Goal: Transaction & Acquisition: Purchase product/service

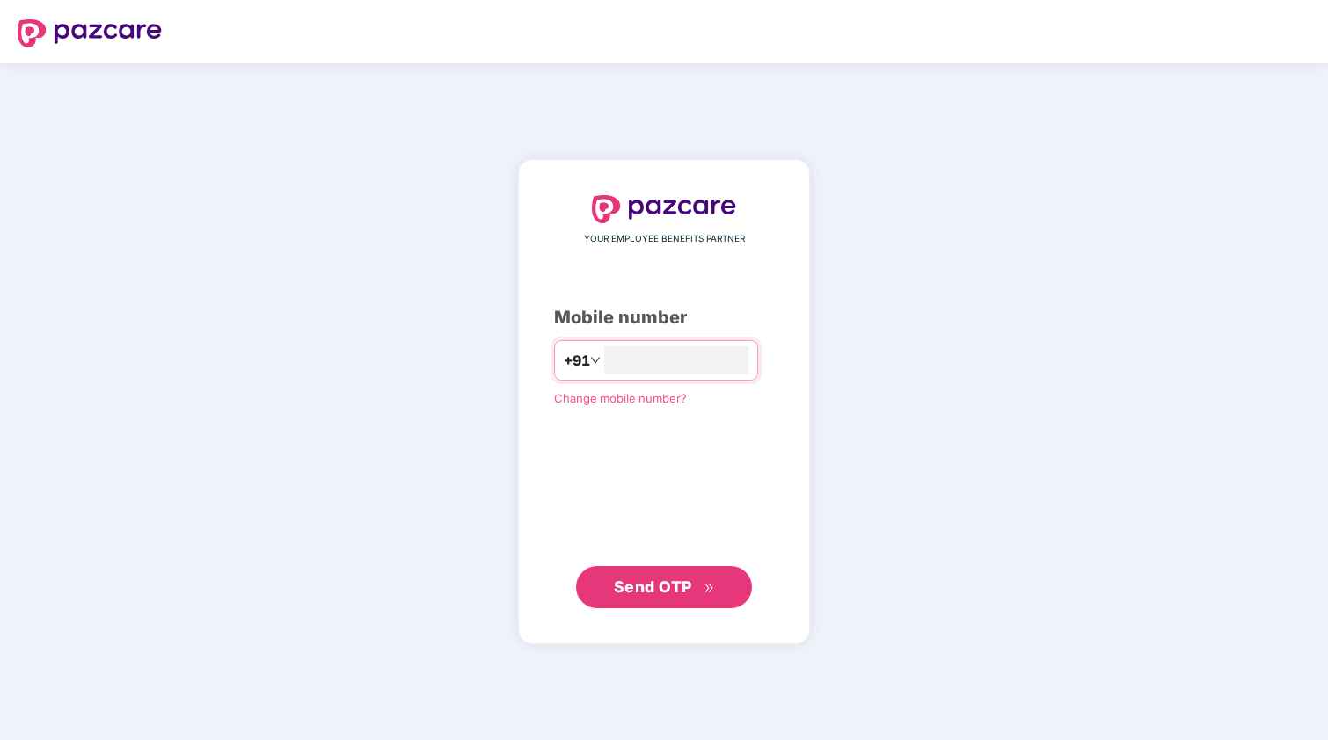
type input "**********"
click at [697, 592] on span "Send OTP" at bounding box center [664, 587] width 101 height 25
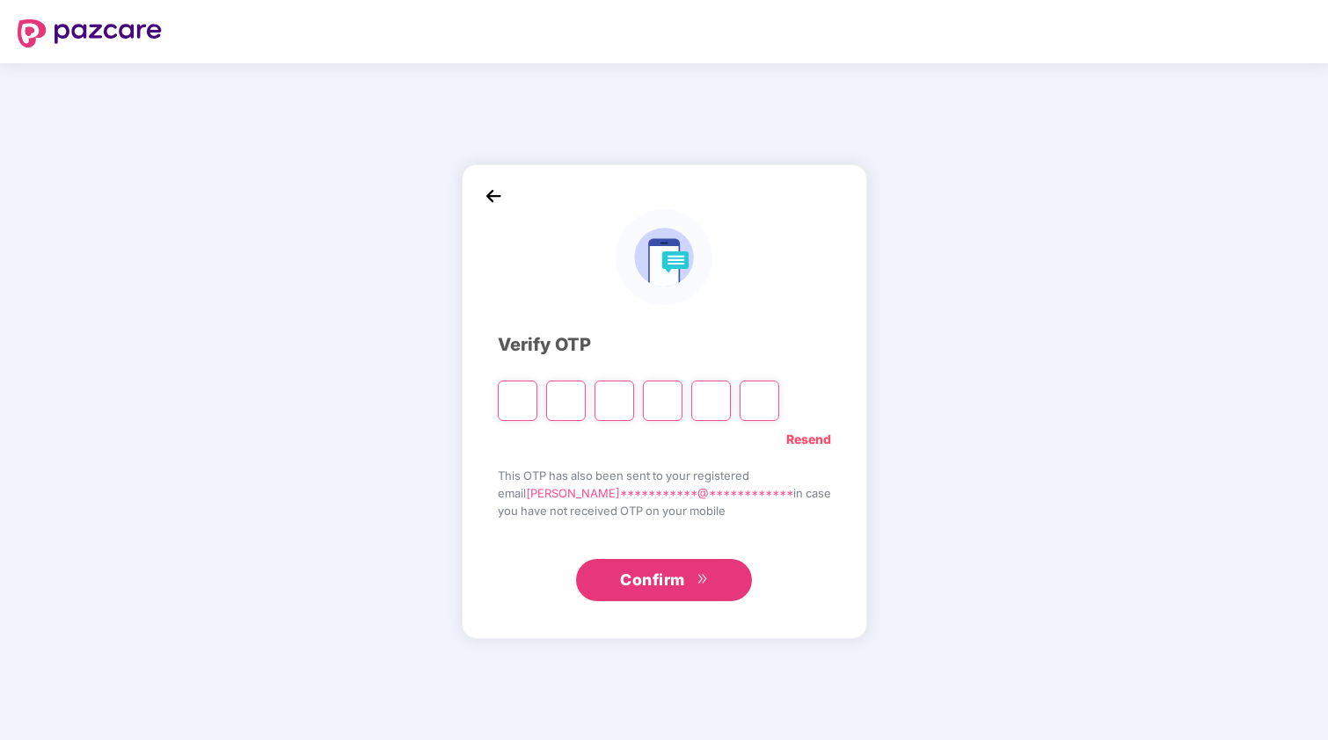
paste input "*"
type input "*"
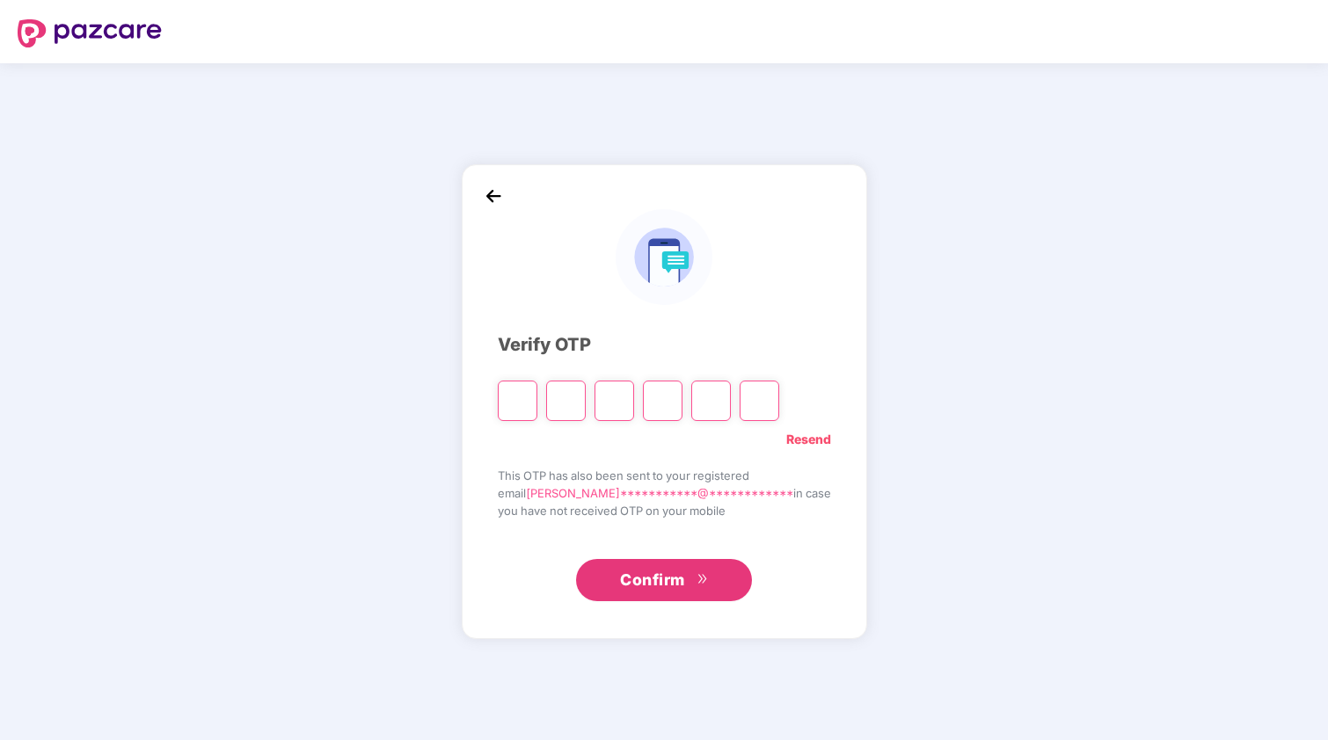
type input "*"
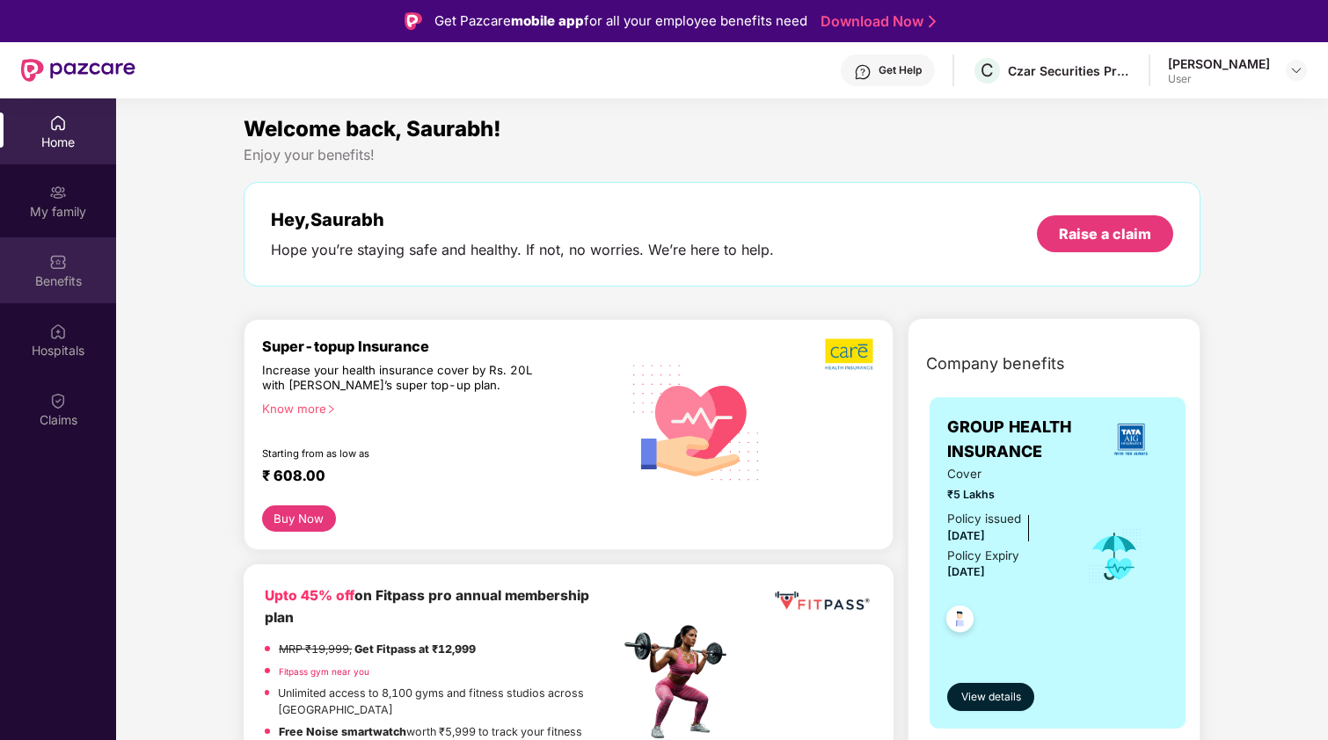
click at [75, 261] on div "Benefits" at bounding box center [58, 270] width 116 height 66
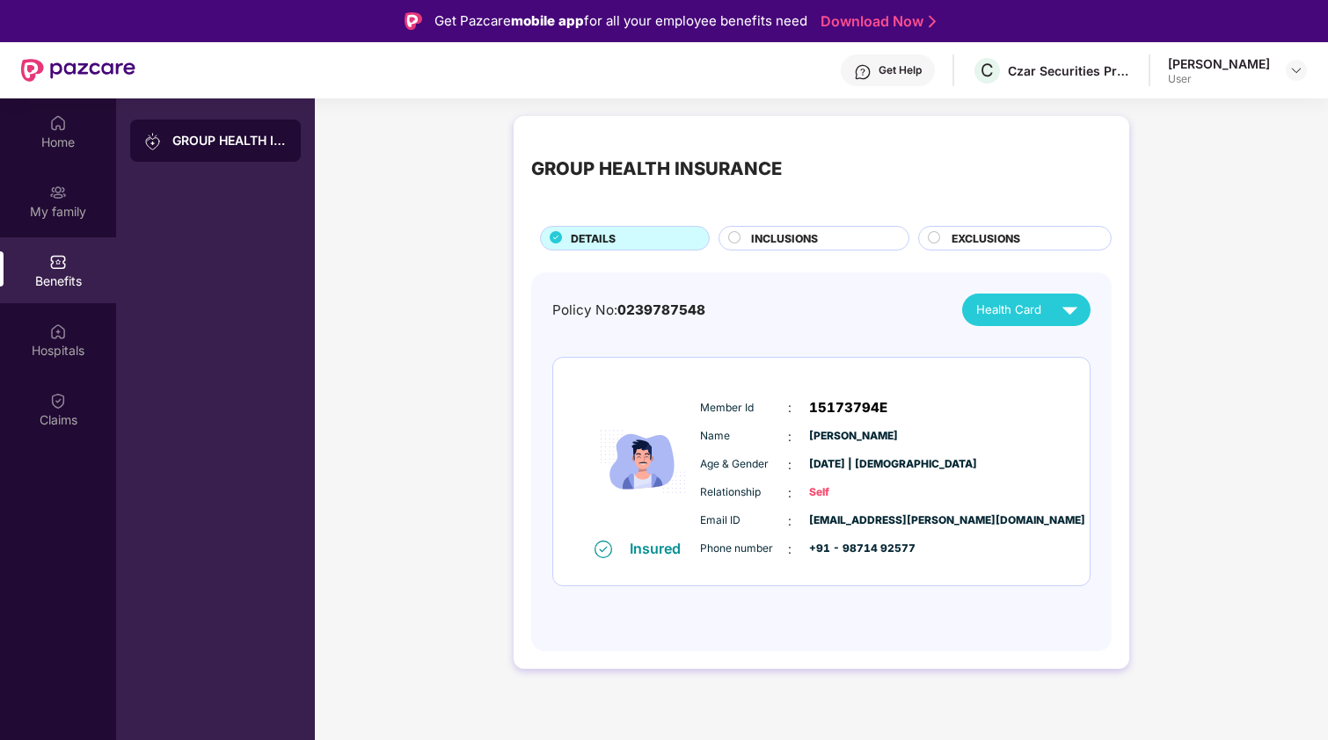
click at [797, 237] on span "INCLUSIONS" at bounding box center [784, 238] width 67 height 17
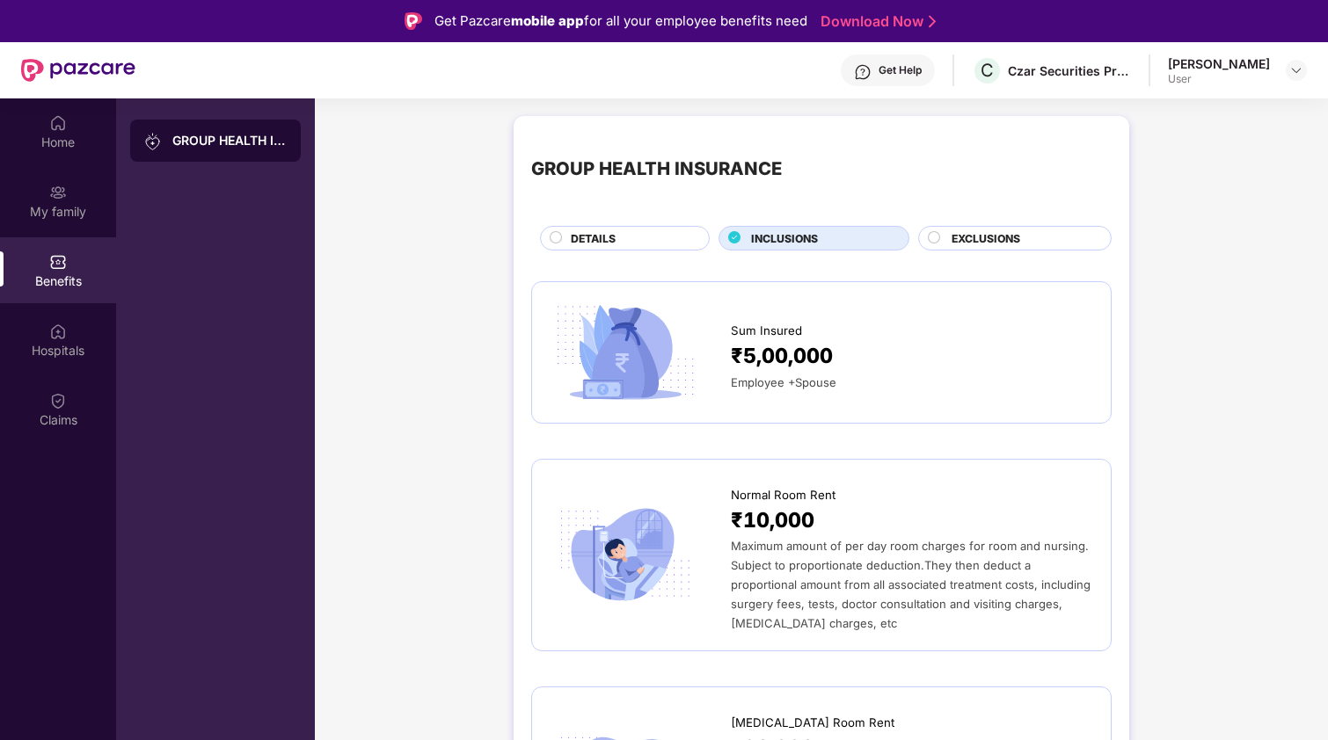
click at [980, 247] on div "EXCLUSIONS" at bounding box center [1022, 239] width 159 height 19
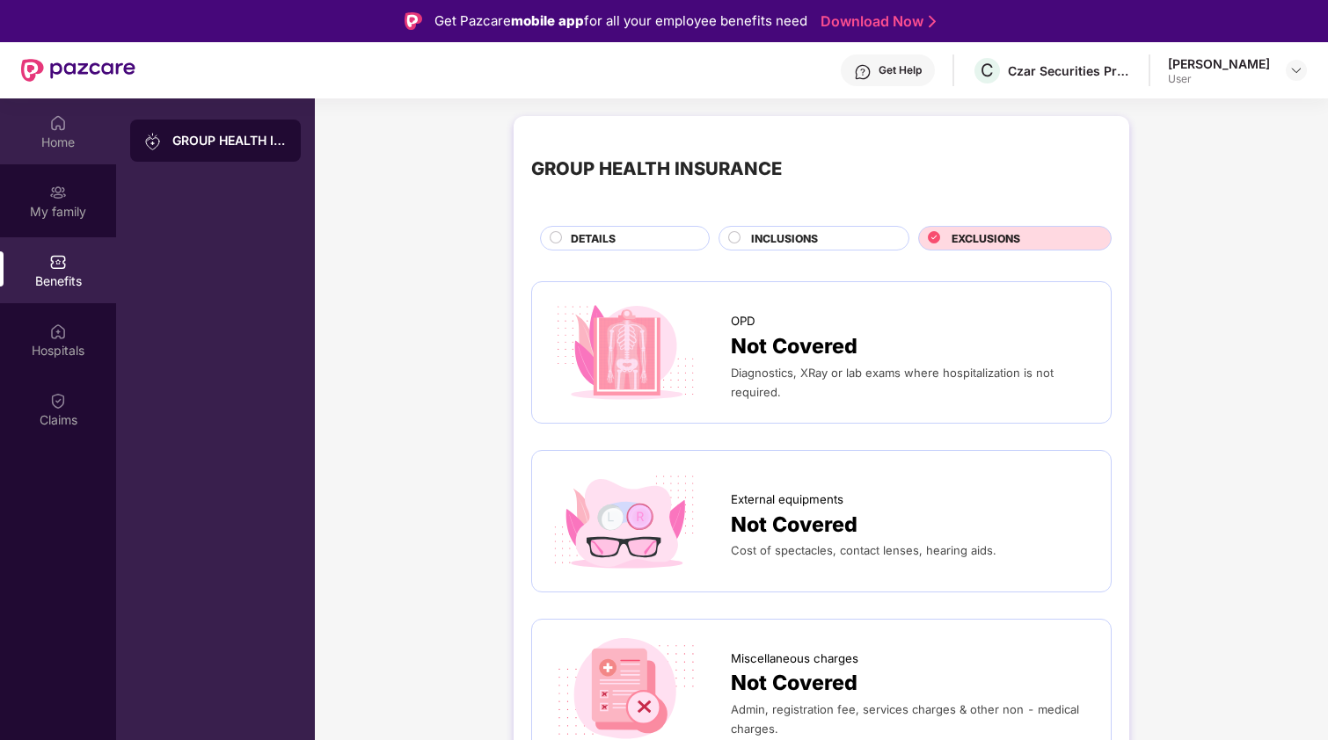
click at [40, 135] on div "Home" at bounding box center [58, 143] width 116 height 18
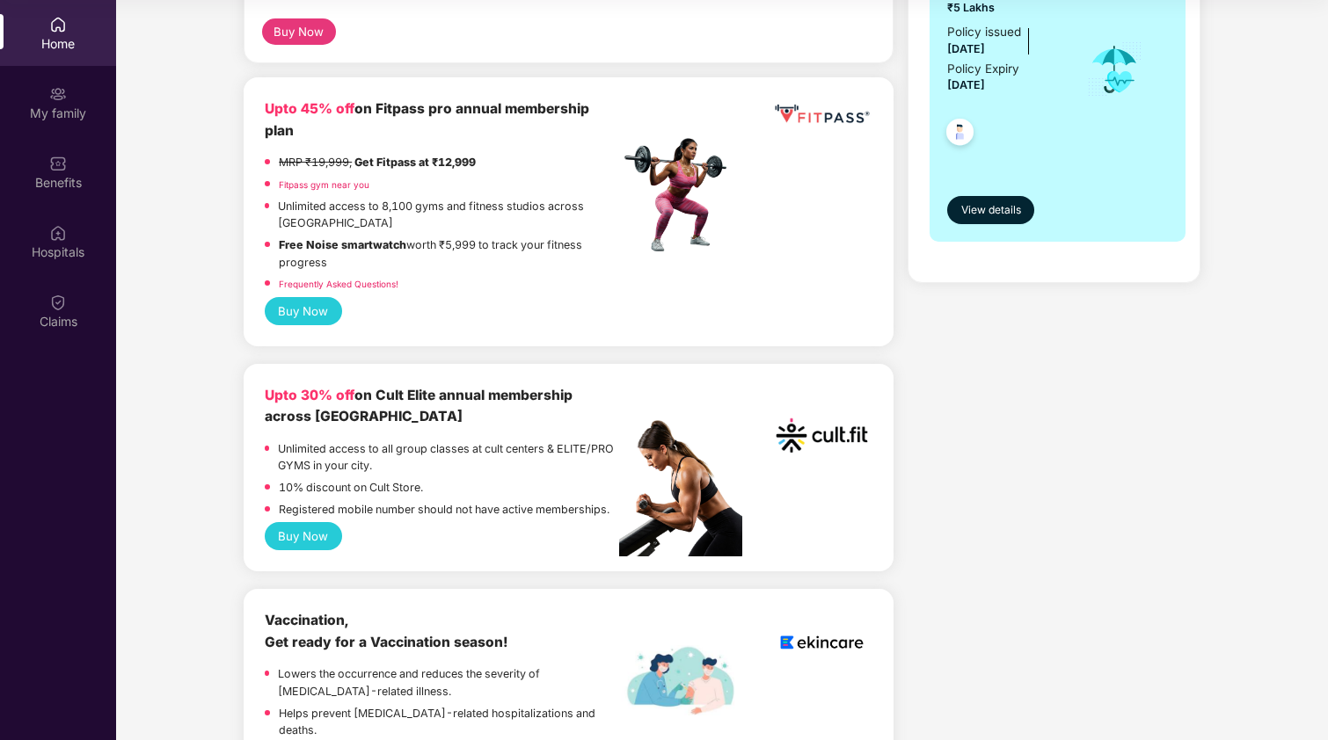
scroll to position [435, 0]
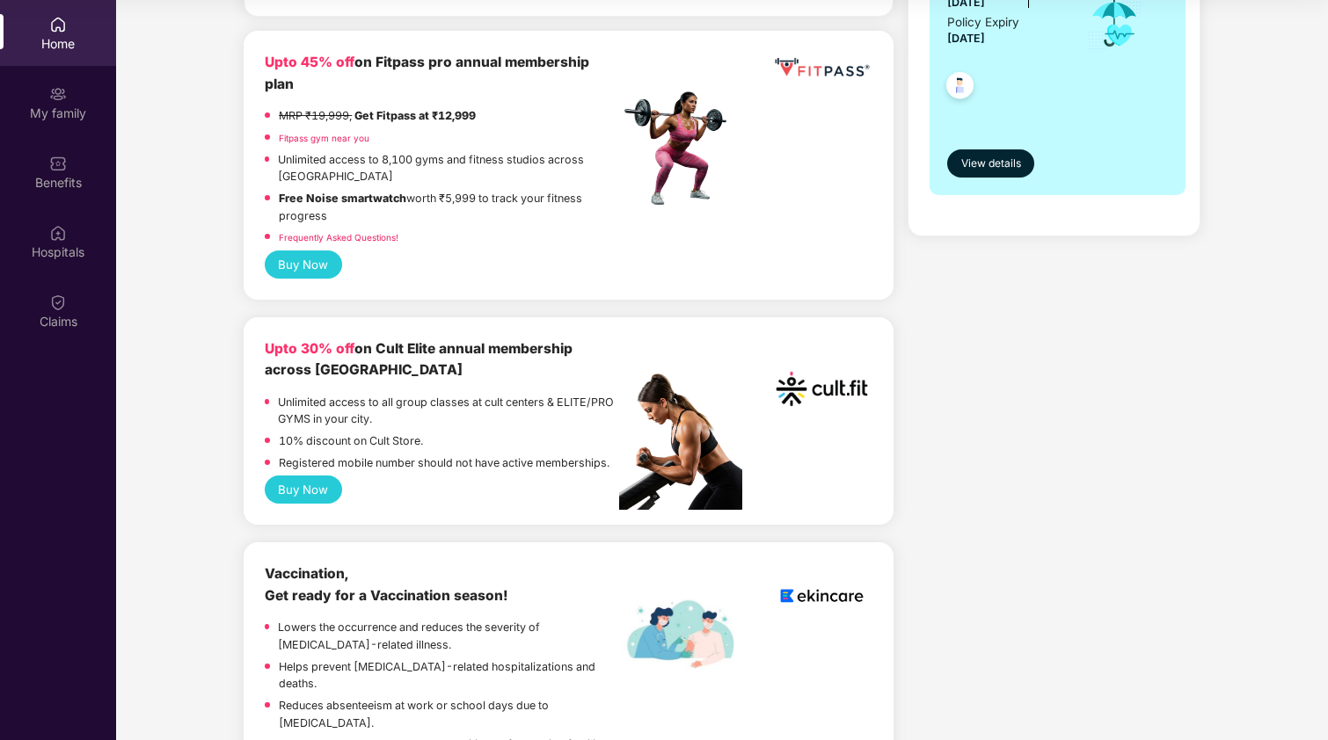
click at [304, 476] on button "Buy Now" at bounding box center [303, 490] width 77 height 28
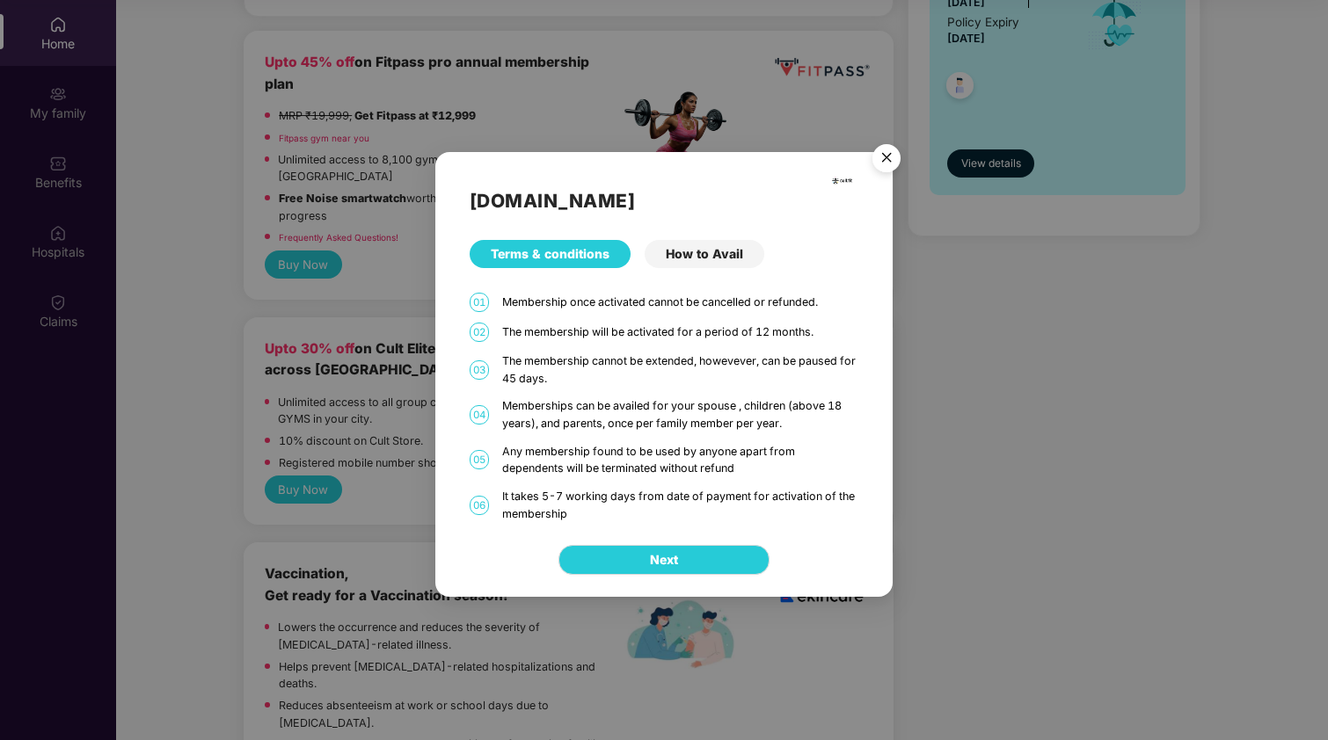
click at [714, 251] on div "How to Avail" at bounding box center [704, 254] width 120 height 28
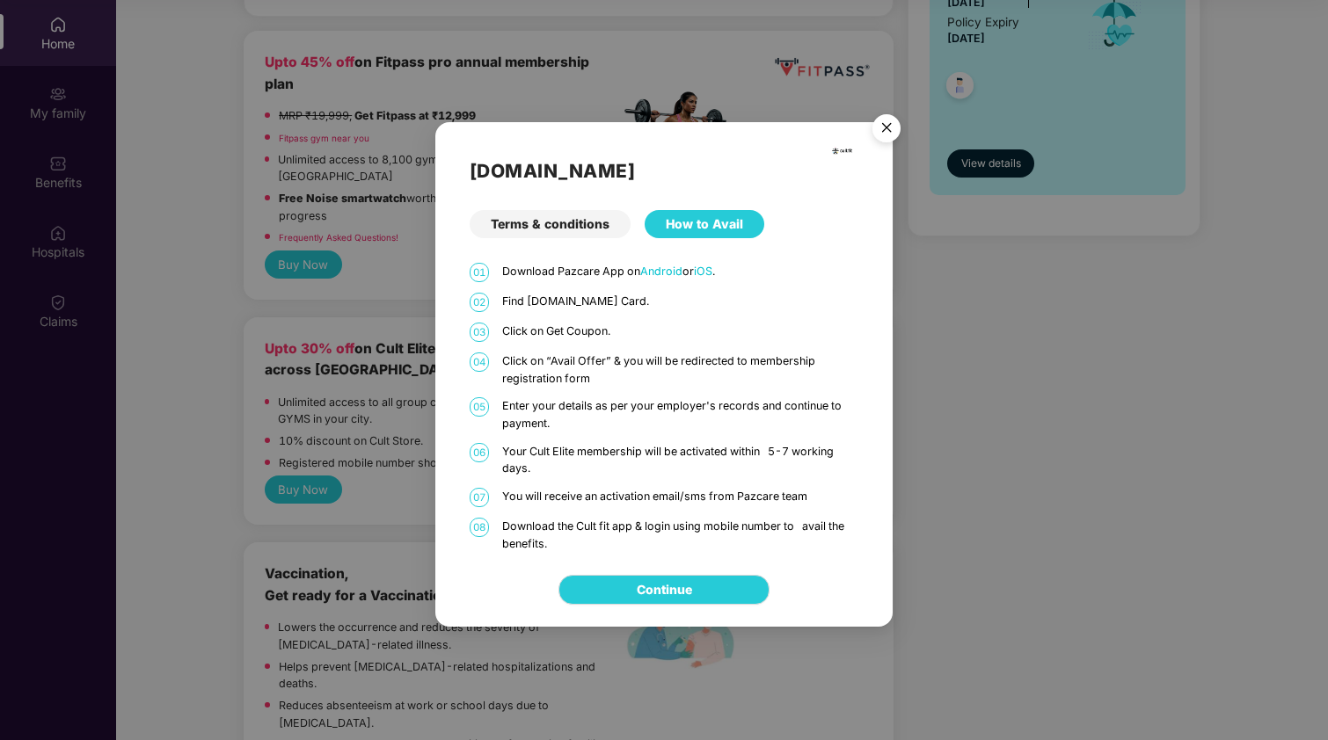
click at [556, 232] on div "Terms & conditions" at bounding box center [550, 224] width 161 height 28
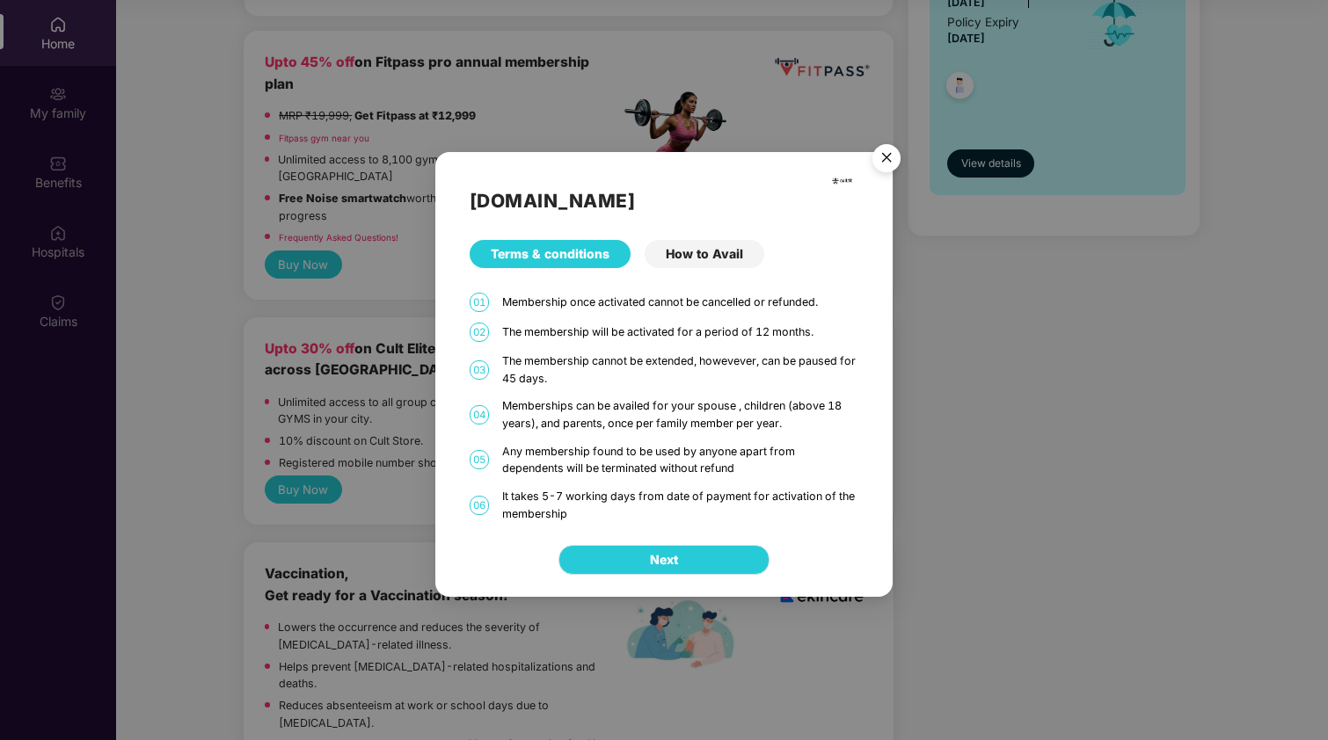
click at [667, 557] on span "Next" at bounding box center [664, 559] width 28 height 19
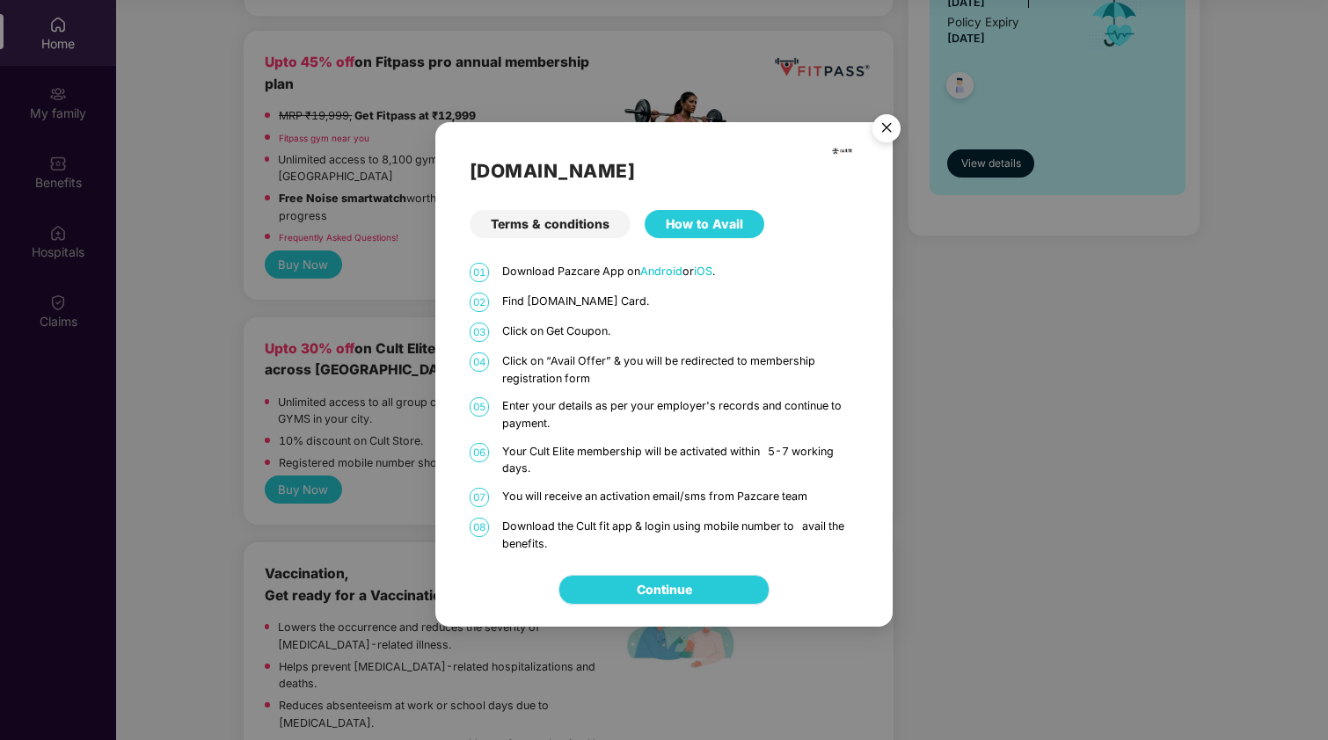
click at [652, 586] on link "Continue" at bounding box center [664, 589] width 55 height 19
click at [885, 131] on img "Close" at bounding box center [886, 130] width 49 height 49
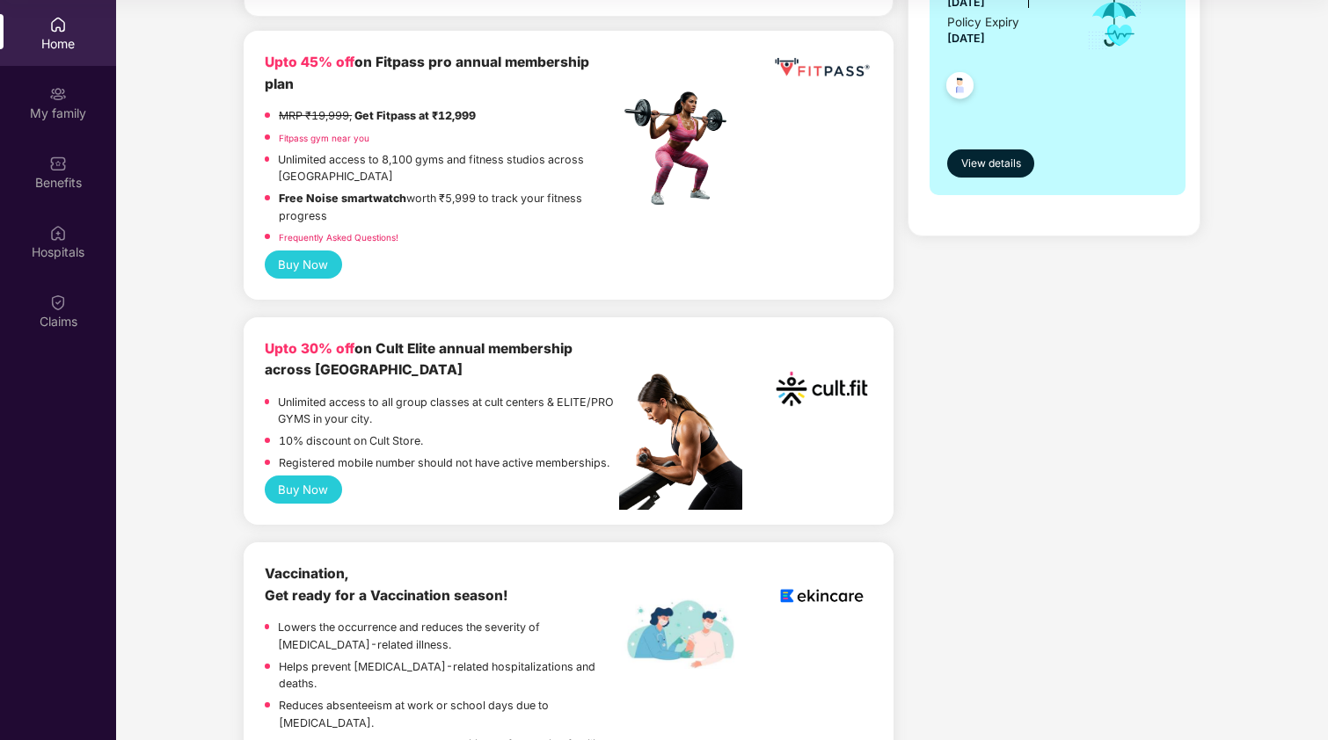
click at [322, 133] on link "Fitpass gym near you" at bounding box center [324, 138] width 91 height 11
